Goal: Information Seeking & Learning: Learn about a topic

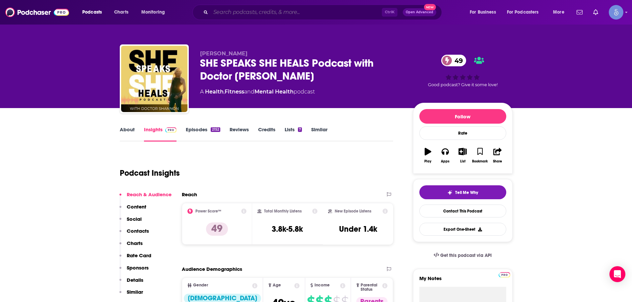
click at [260, 13] on input "Search podcasts, credits, & more..." at bounding box center [296, 12] width 171 height 11
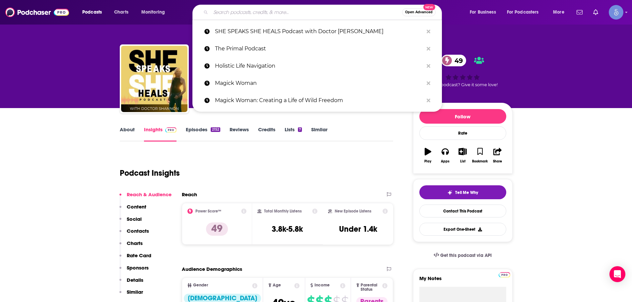
paste input "The Enlighten Up Podcast"
type input "The Enlighten Up Podcast"
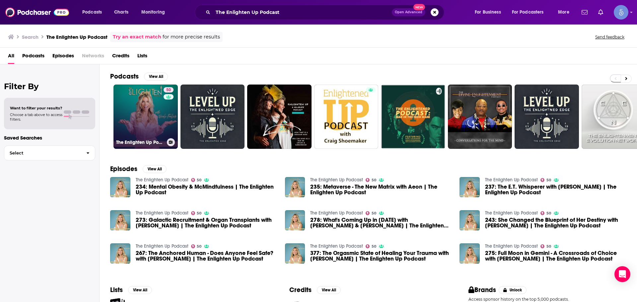
click at [140, 116] on link "50 The Enlighten Up Podcast" at bounding box center [145, 117] width 64 height 64
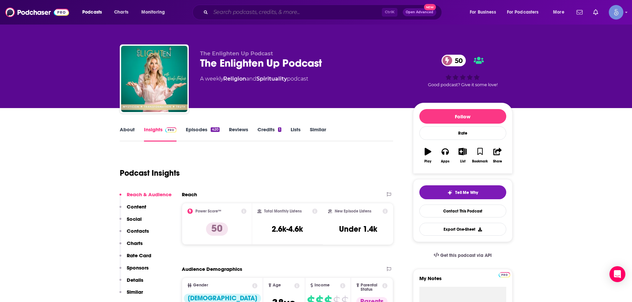
click at [246, 12] on input "Search podcasts, credits, & more..." at bounding box center [296, 12] width 171 height 11
